Goal: Task Accomplishment & Management: Manage account settings

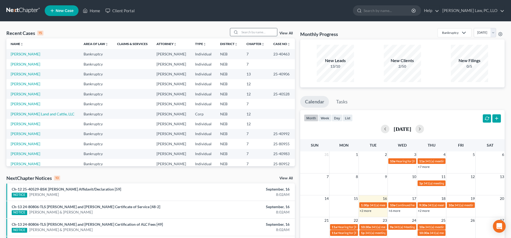
click at [253, 32] on input "search" at bounding box center [258, 32] width 37 height 8
type input "[PERSON_NAME]"
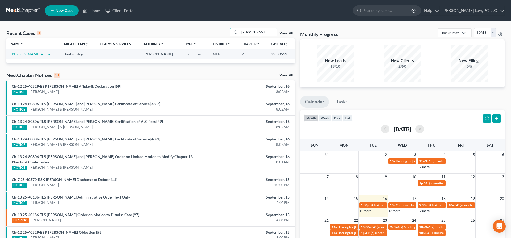
click at [44, 54] on td "[PERSON_NAME] & Eve" at bounding box center [32, 54] width 53 height 10
click at [42, 54] on link "[PERSON_NAME] & Eve" at bounding box center [31, 54] width 40 height 5
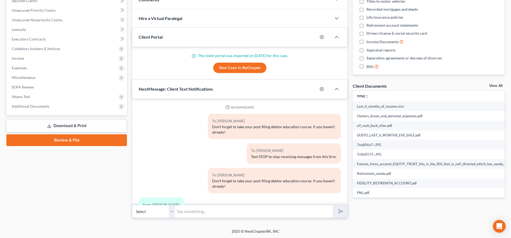
scroll to position [53, 0]
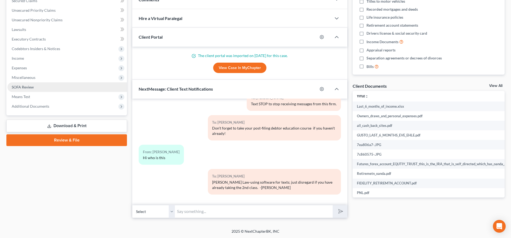
click at [23, 87] on span "SOFA Review" at bounding box center [23, 87] width 22 height 5
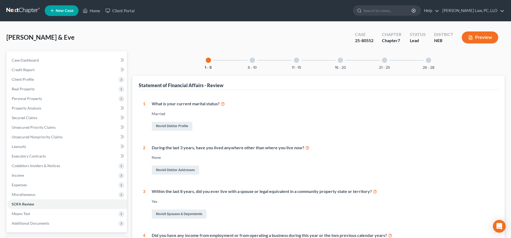
click at [433, 64] on div "26 - 28" at bounding box center [428, 60] width 18 height 18
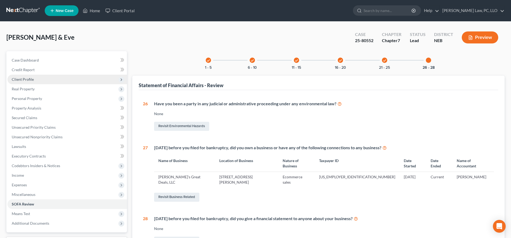
click at [28, 78] on span "Client Profile" at bounding box center [23, 79] width 22 height 5
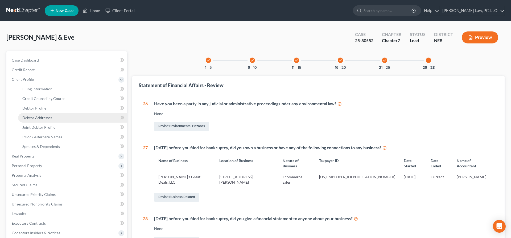
click at [47, 118] on span "Debtor Addresses" at bounding box center [37, 117] width 30 height 5
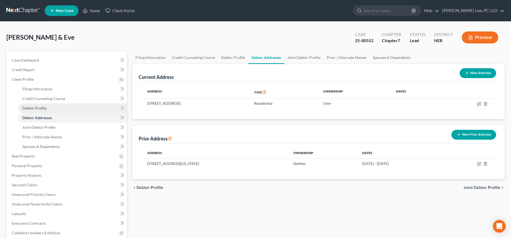
click at [40, 104] on link "Debtor Profile" at bounding box center [72, 108] width 109 height 10
select select "1"
select select "3"
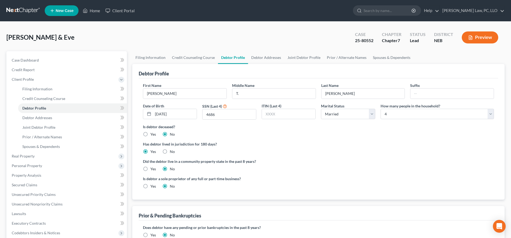
click at [77, 8] on link "New Case" at bounding box center [62, 10] width 34 height 11
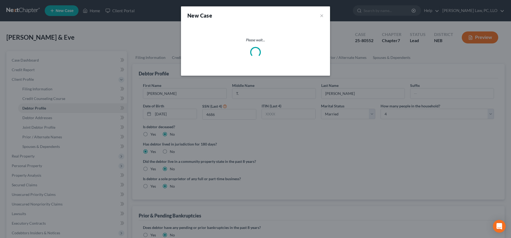
click at [143, 36] on div "New Case × Please wait..." at bounding box center [255, 119] width 511 height 238
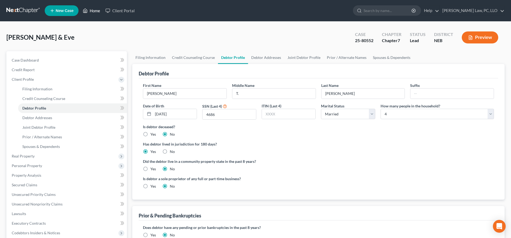
click at [87, 10] on icon at bounding box center [86, 11] width 4 height 4
